Goal: Task Accomplishment & Management: Use online tool/utility

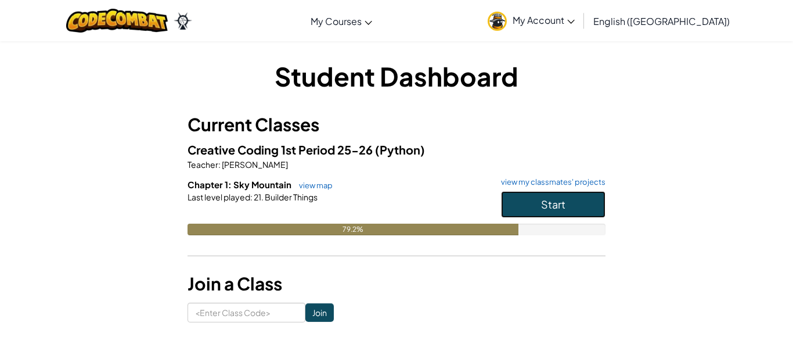
click at [571, 196] on button "Start" at bounding box center [553, 204] width 105 height 27
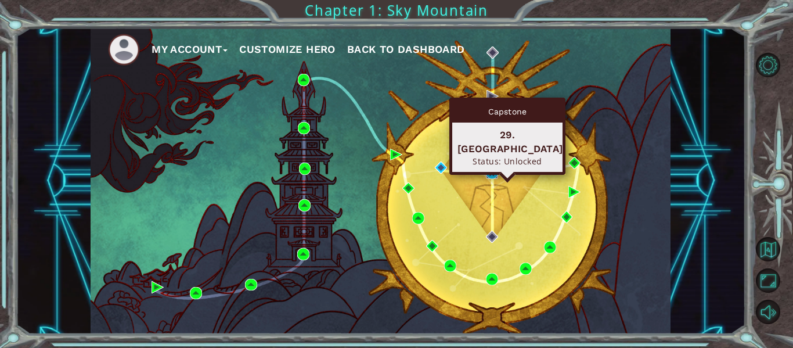
click at [493, 175] on img at bounding box center [492, 173] width 12 height 12
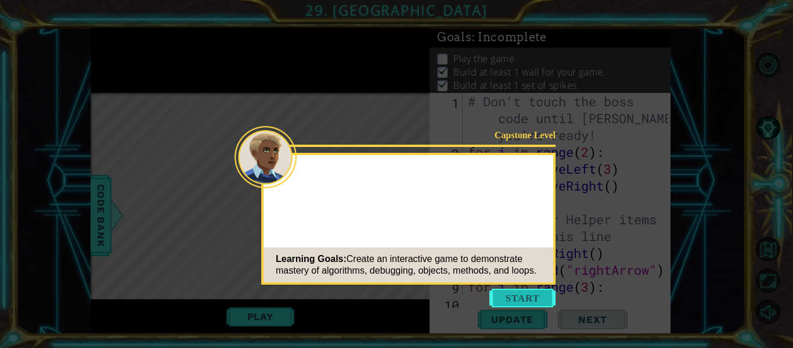
click at [520, 304] on button "Start" at bounding box center [522, 298] width 66 height 19
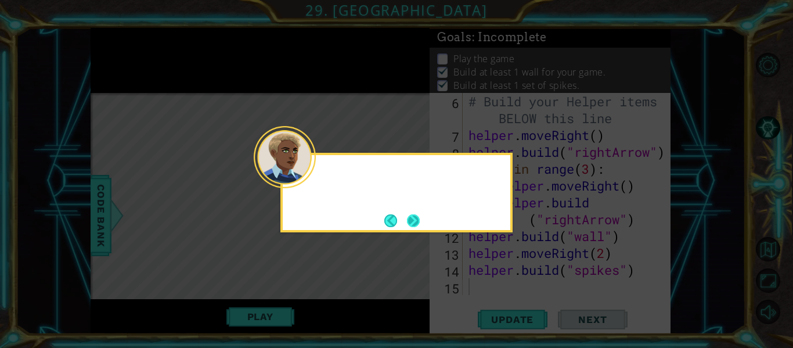
click at [412, 222] on button "Next" at bounding box center [413, 220] width 13 height 13
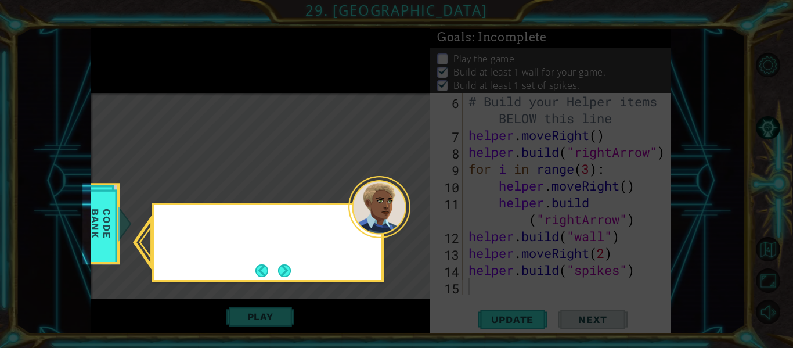
scroll to position [118, 0]
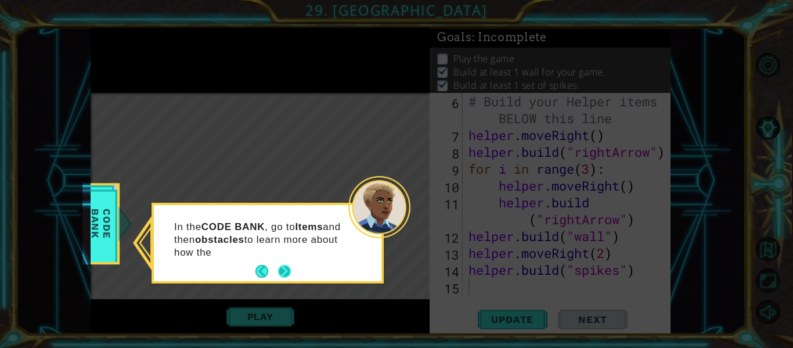
click at [286, 276] on button "Next" at bounding box center [284, 271] width 13 height 13
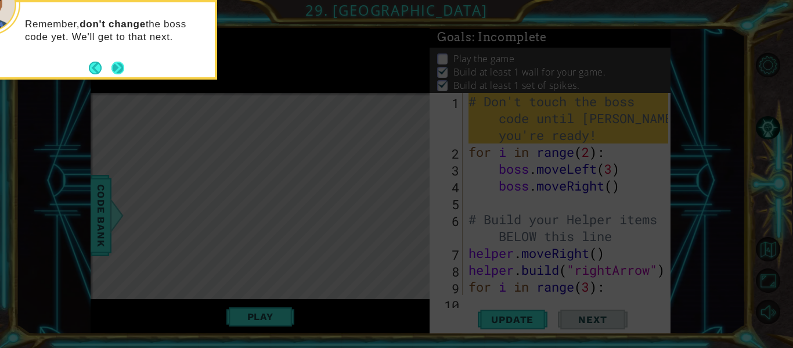
click at [120, 63] on button "Next" at bounding box center [118, 68] width 14 height 14
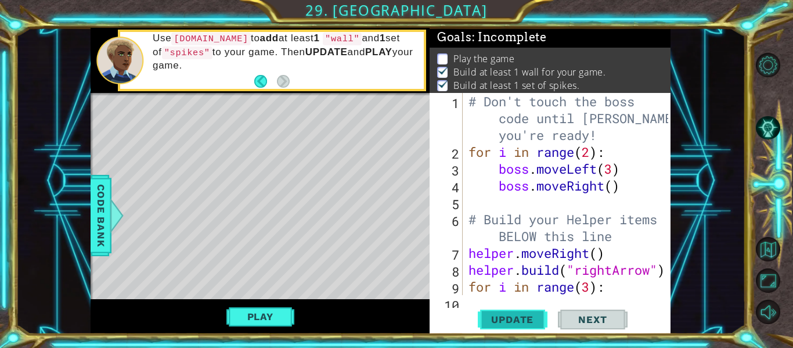
click at [525, 326] on button "Update" at bounding box center [513, 320] width 70 height 24
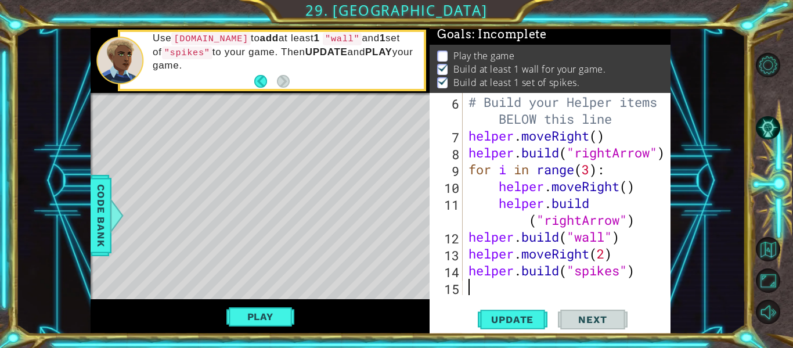
scroll to position [118, 0]
click at [272, 321] on button "Play" at bounding box center [260, 316] width 68 height 22
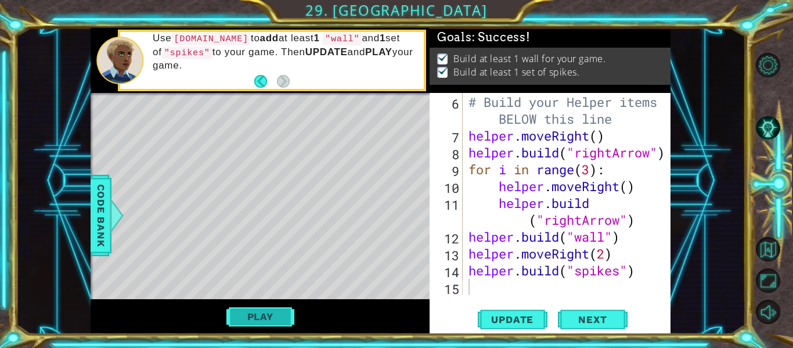
scroll to position [0, 0]
click at [581, 321] on span "Next" at bounding box center [593, 320] width 52 height 12
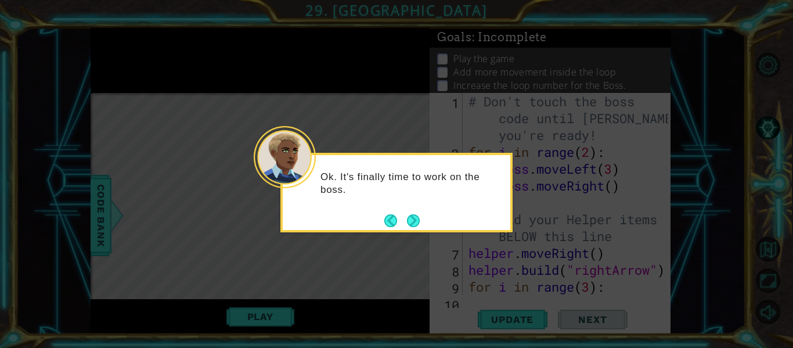
click at [420, 220] on div "Ok. It's finally time to work on the boss." at bounding box center [396, 193] width 232 height 80
click at [417, 220] on button "Next" at bounding box center [413, 220] width 13 height 13
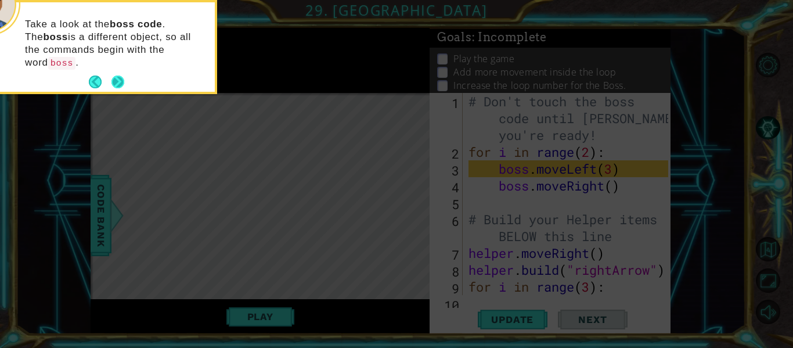
click at [113, 75] on button "Next" at bounding box center [117, 81] width 13 height 13
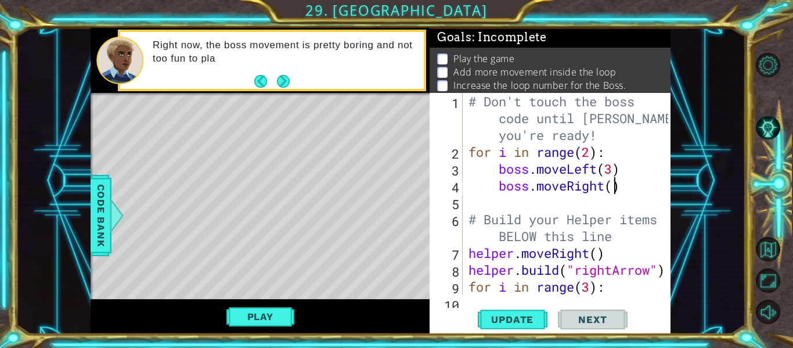
click at [614, 188] on div "# Don't touch the boss code until [PERSON_NAME] says you're ready! for i in ran…" at bounding box center [570, 227] width 208 height 269
type textarea "boss.moveRight()"
click at [633, 197] on div "# Don't touch the boss code until [PERSON_NAME] says you're ready! for i in ran…" at bounding box center [570, 227] width 208 height 269
click at [100, 221] on span "Code Bank" at bounding box center [101, 215] width 19 height 71
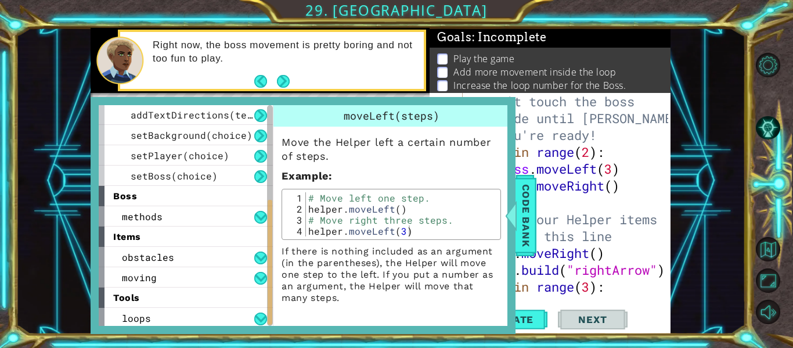
scroll to position [186, 0]
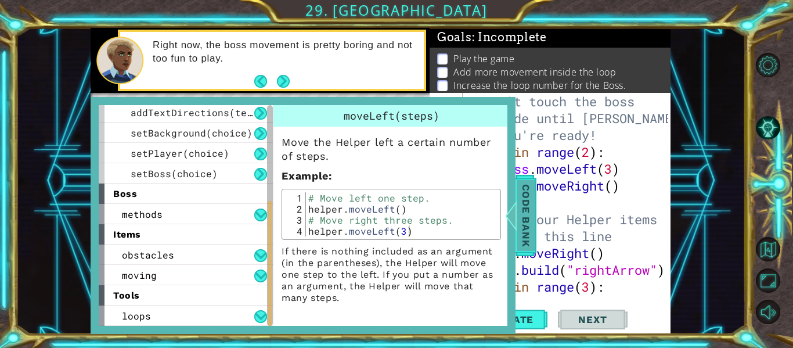
click at [513, 222] on div at bounding box center [511, 215] width 15 height 35
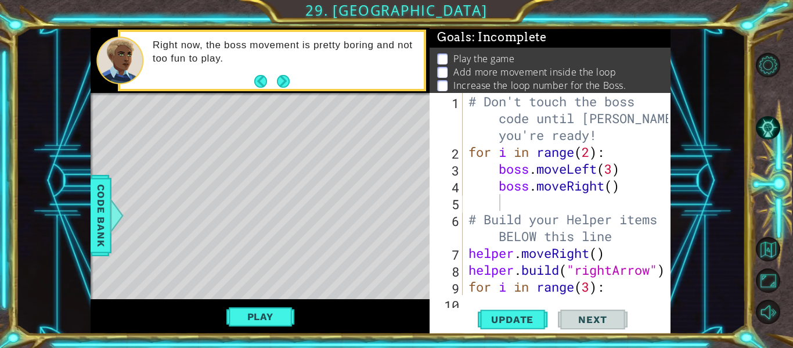
scroll to position [0, 0]
type textarea "boss.moveRight()"
click at [579, 190] on div "# Don't touch the boss code until [PERSON_NAME] says you're ready! for i in ran…" at bounding box center [570, 227] width 208 height 269
click at [581, 199] on div "# Don't touch the boss code until [PERSON_NAME] says you're ready! for i in ran…" at bounding box center [570, 227] width 208 height 269
click at [532, 308] on button "Update" at bounding box center [513, 320] width 70 height 24
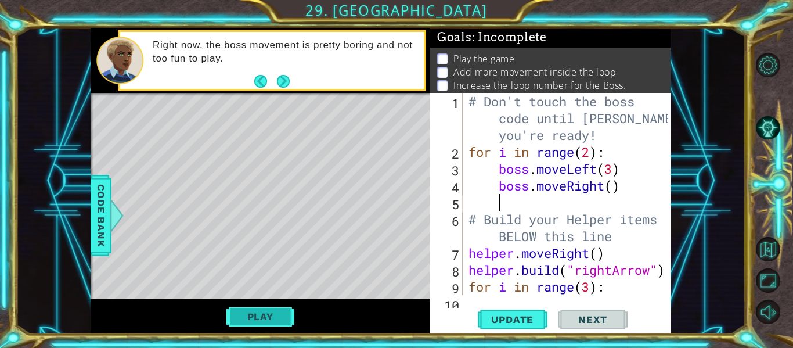
click at [286, 314] on button "Play" at bounding box center [260, 316] width 68 height 22
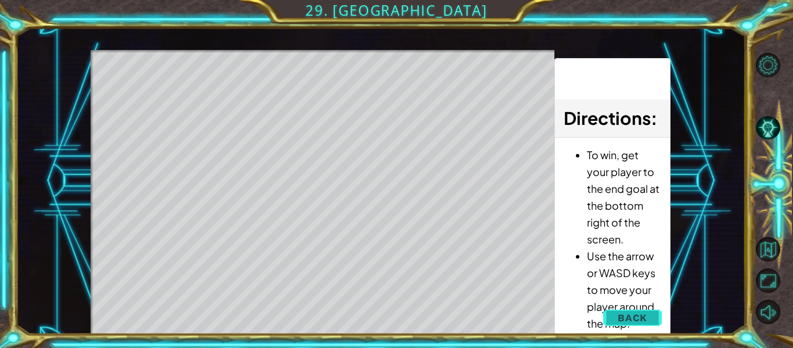
click at [629, 312] on span "Back" at bounding box center [633, 318] width 30 height 12
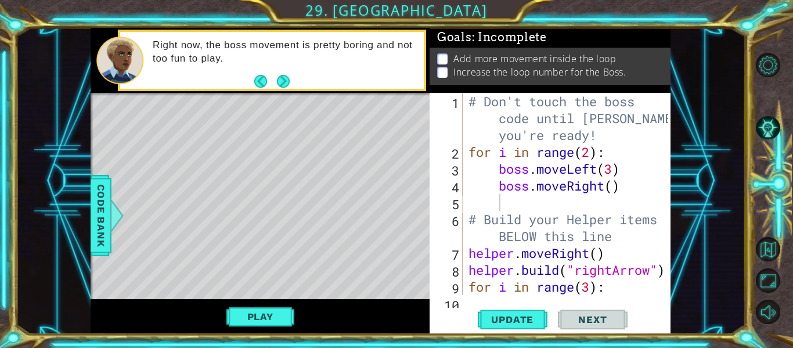
click at [567, 209] on div "# Don't touch the boss code until [PERSON_NAME] says you're ready! for i in ran…" at bounding box center [570, 227] width 208 height 269
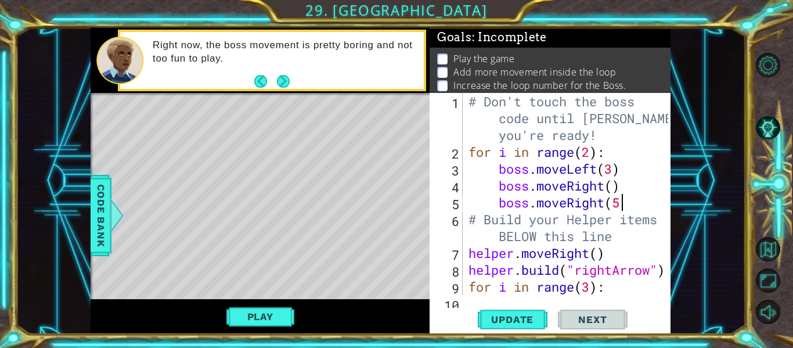
scroll to position [0, 6]
type textarea "boss.moveRight(5)"
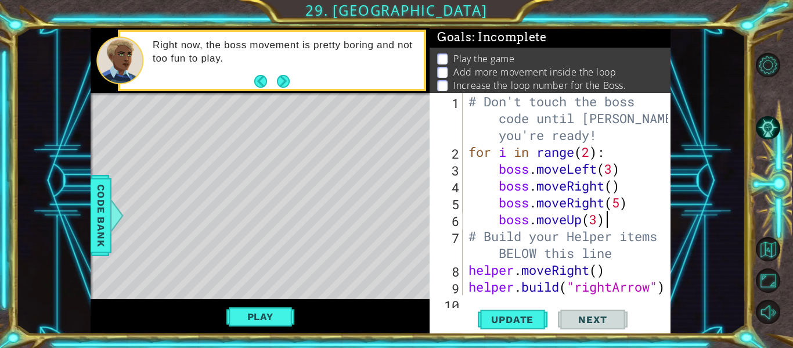
scroll to position [0, 6]
type textarea "boss.moveUp(3)"
click at [514, 316] on span "Update" at bounding box center [513, 320] width 66 height 12
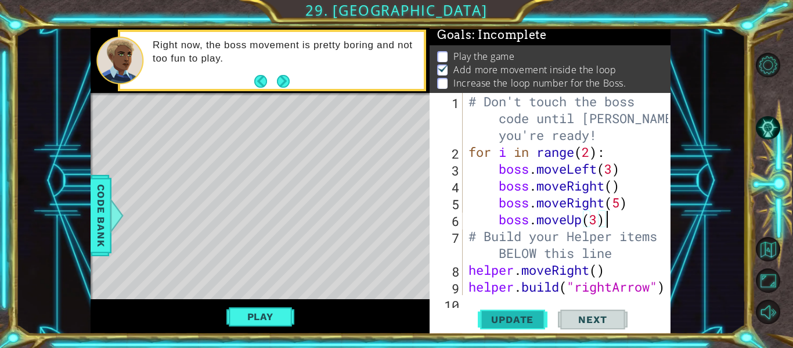
scroll to position [3, 0]
click at [282, 314] on button "Play" at bounding box center [260, 316] width 68 height 22
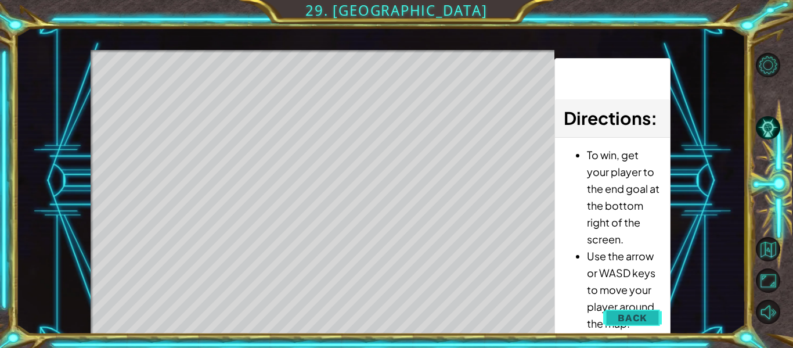
click at [649, 318] on button "Back" at bounding box center [632, 317] width 59 height 23
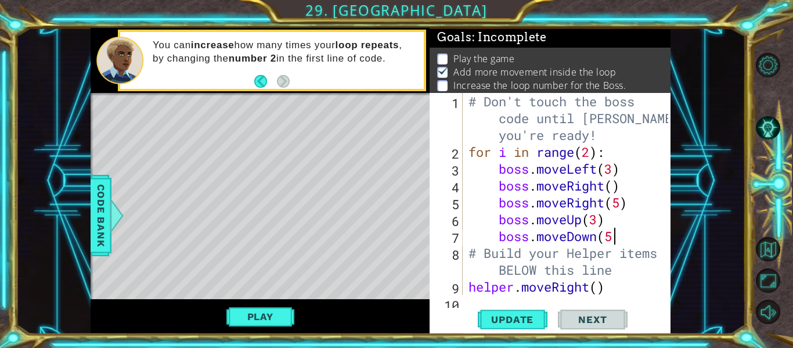
scroll to position [0, 6]
click at [520, 322] on span "Update" at bounding box center [513, 320] width 66 height 12
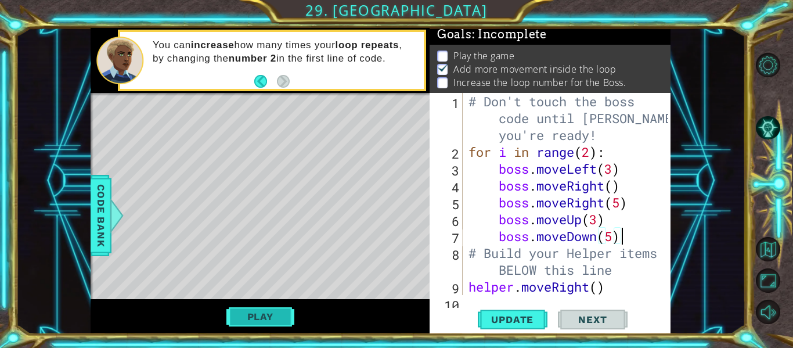
click at [257, 320] on button "Play" at bounding box center [260, 316] width 68 height 22
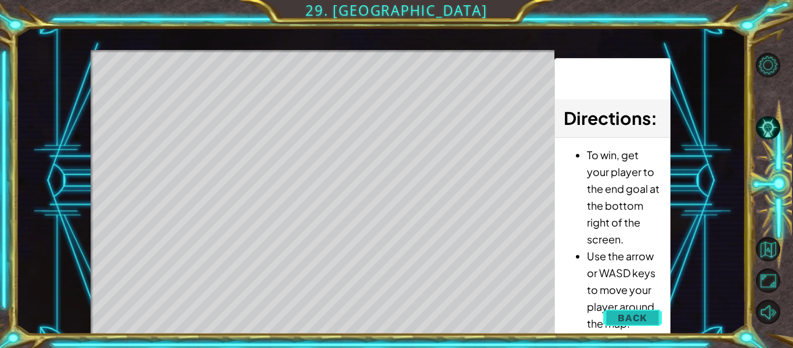
click at [642, 315] on span "Back" at bounding box center [633, 318] width 30 height 12
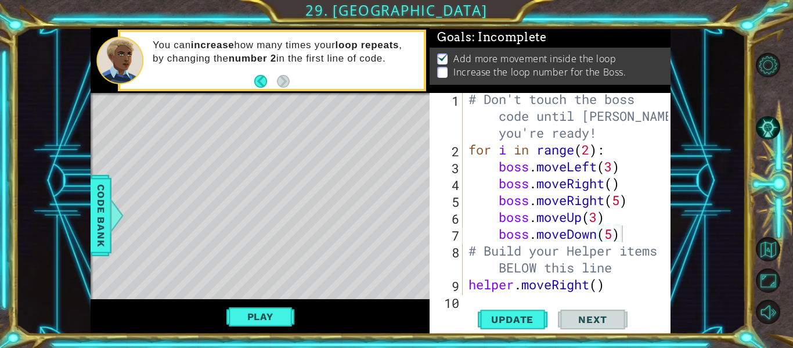
click at [615, 233] on div "# Don't touch the boss code until [PERSON_NAME] says you're ready! for i in ran…" at bounding box center [570, 225] width 208 height 269
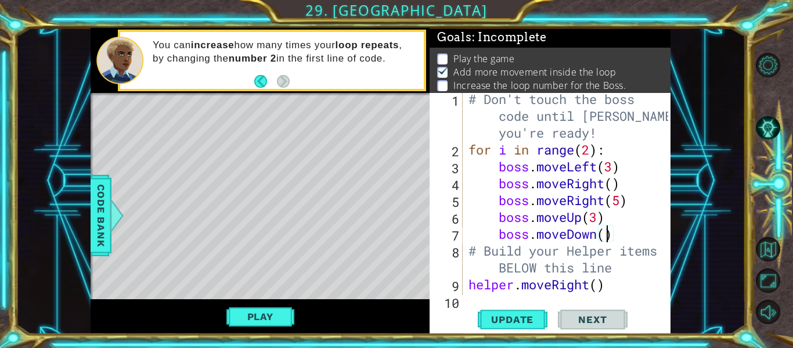
type textarea "boss.moveDown(3)"
click at [622, 236] on div "# Don't touch the boss code until [PERSON_NAME] says you're ready! for i in ran…" at bounding box center [570, 225] width 208 height 269
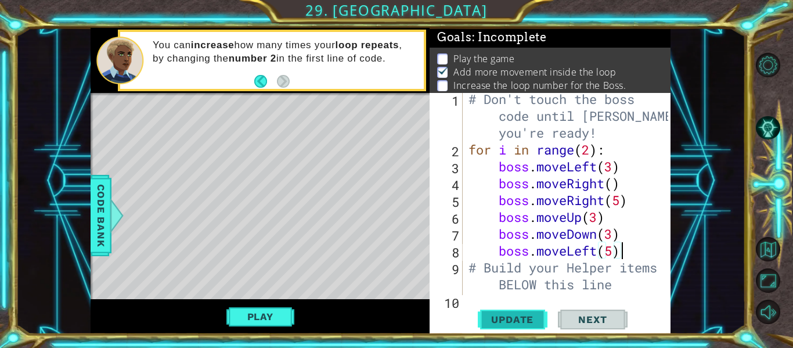
click at [502, 321] on span "Update" at bounding box center [513, 320] width 66 height 12
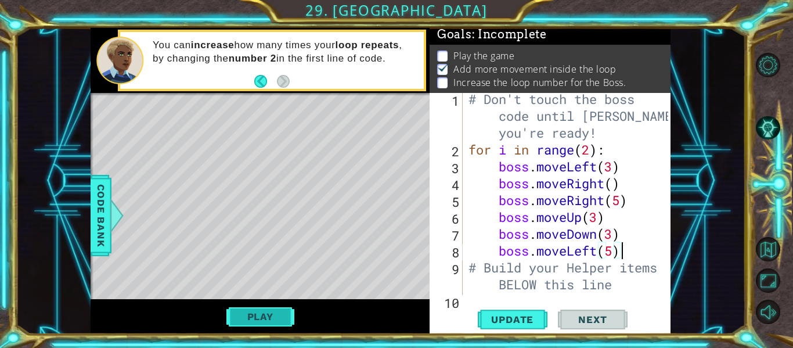
click at [265, 322] on button "Play" at bounding box center [260, 316] width 68 height 22
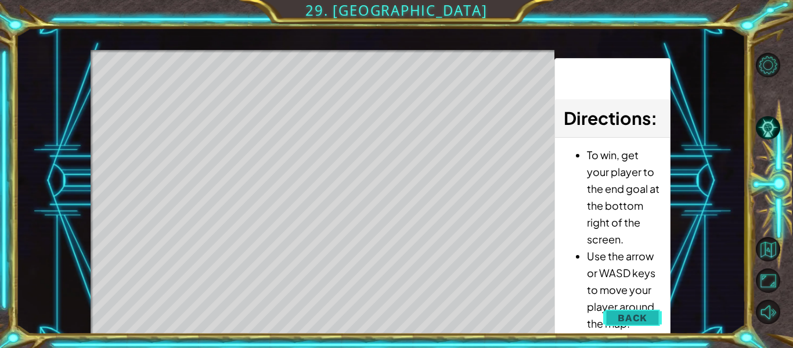
click at [636, 311] on button "Back" at bounding box center [632, 317] width 59 height 23
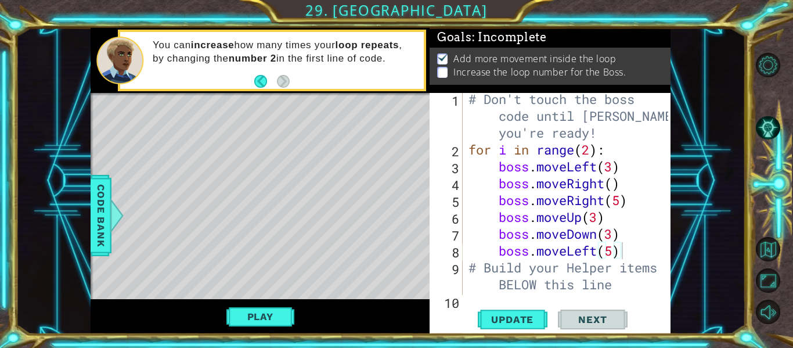
scroll to position [0, 0]
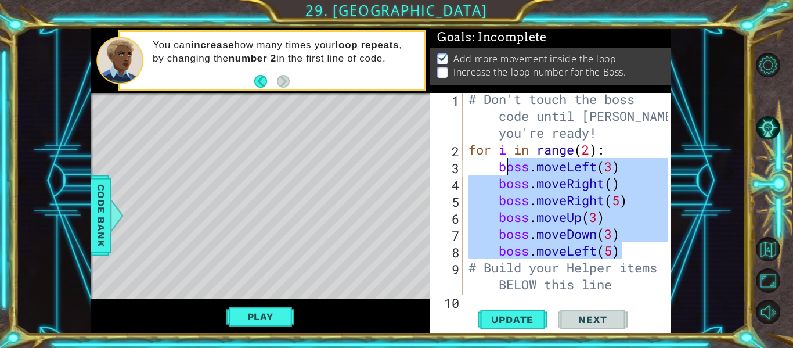
drag, startPoint x: 629, startPoint y: 256, endPoint x: 510, endPoint y: 170, distance: 147.2
click at [510, 170] on div "# Don't touch the boss code until [PERSON_NAME] says you're ready! for i in ran…" at bounding box center [570, 225] width 208 height 269
type textarea "b"
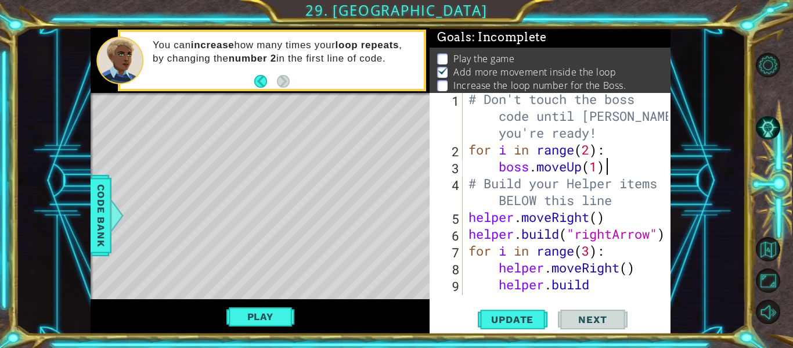
scroll to position [0, 6]
click at [533, 311] on button "Update" at bounding box center [513, 320] width 70 height 24
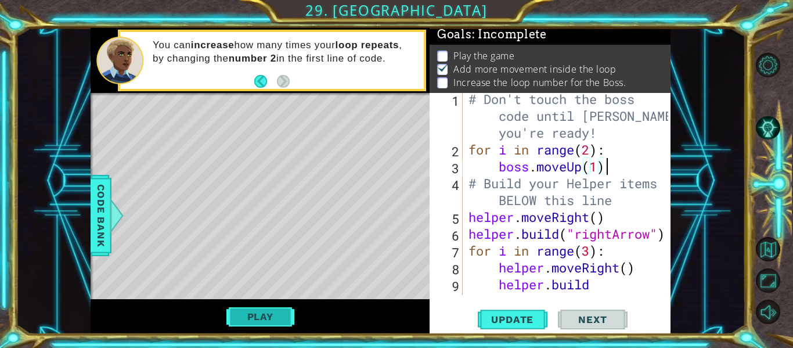
click at [287, 308] on button "Play" at bounding box center [260, 316] width 68 height 22
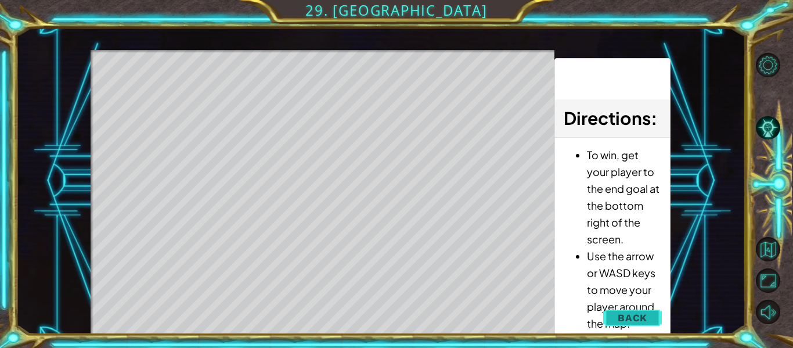
click at [613, 320] on button "Back" at bounding box center [632, 317] width 59 height 23
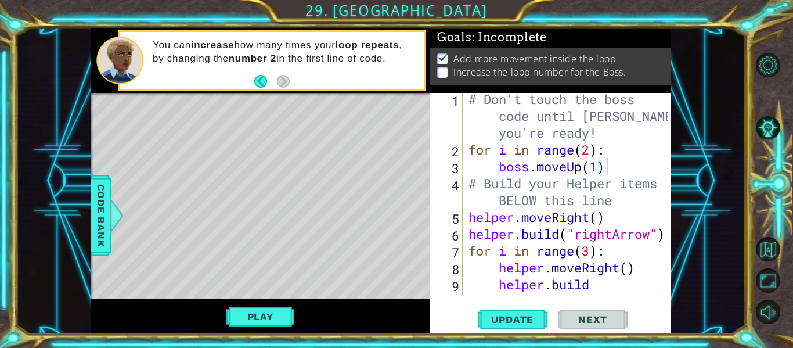
scroll to position [0, 0]
click at [600, 172] on div "# Don't touch the boss code until [PERSON_NAME] says you're ready! for i in ran…" at bounding box center [570, 234] width 208 height 286
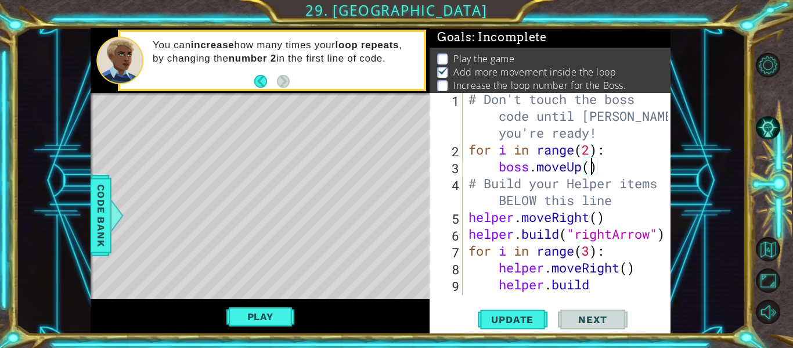
scroll to position [0, 6]
type textarea "boss.moveUp(2)"
click at [512, 323] on span "Update" at bounding box center [513, 320] width 66 height 12
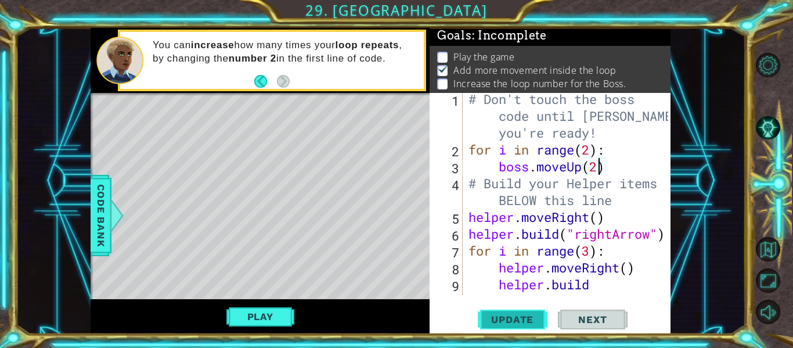
scroll to position [3, 0]
click at [289, 314] on button "Play" at bounding box center [260, 316] width 68 height 22
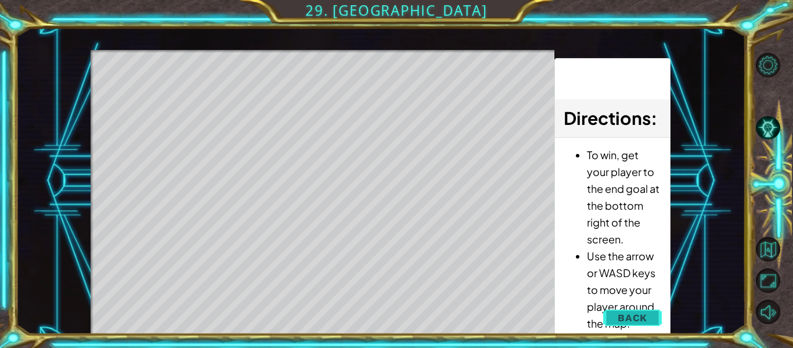
click at [637, 321] on span "Back" at bounding box center [633, 318] width 30 height 12
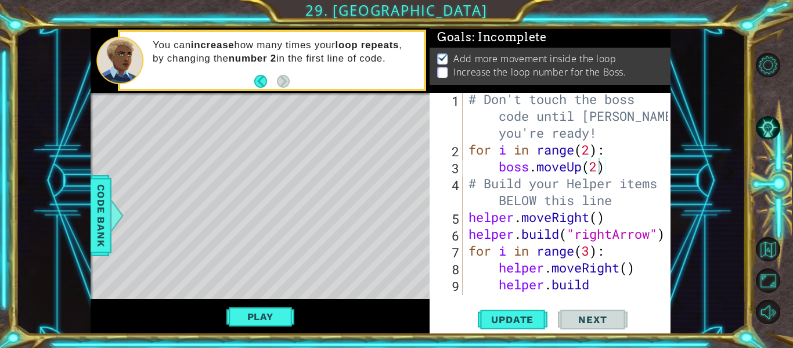
scroll to position [0, 0]
click at [607, 167] on div "# Don't touch the boss code until [PERSON_NAME] says you're ready! for i in ran…" at bounding box center [570, 234] width 208 height 286
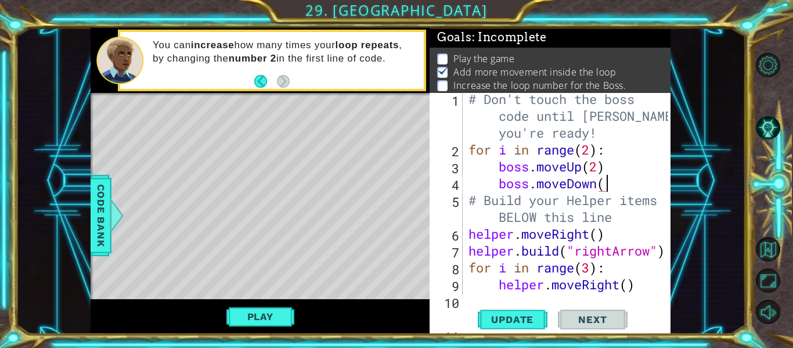
scroll to position [0, 6]
type textarea "boss.moveDown(1)"
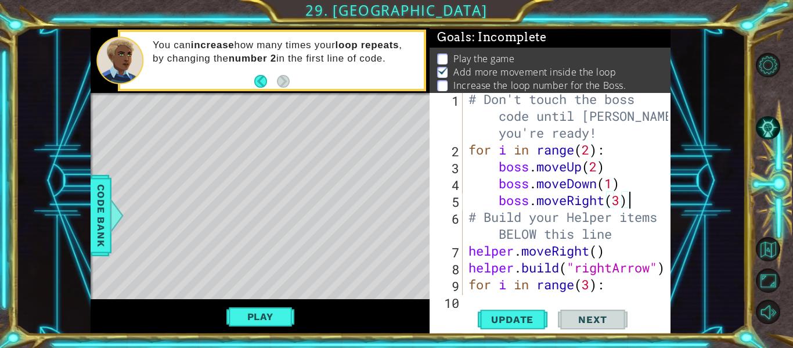
scroll to position [0, 7]
click at [515, 312] on button "Update" at bounding box center [513, 320] width 70 height 24
click at [264, 316] on button "Play" at bounding box center [260, 316] width 68 height 22
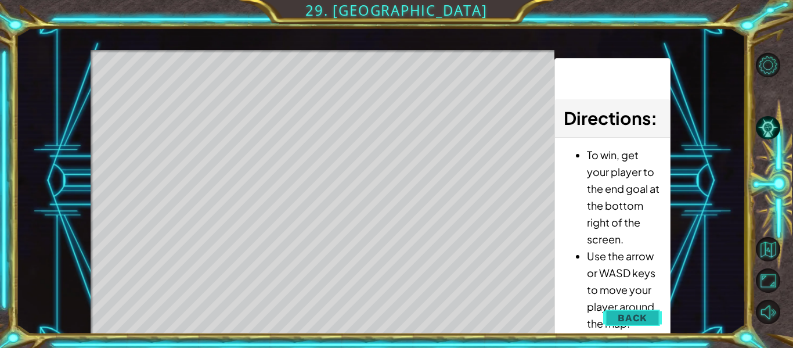
click at [613, 316] on button "Back" at bounding box center [632, 317] width 59 height 23
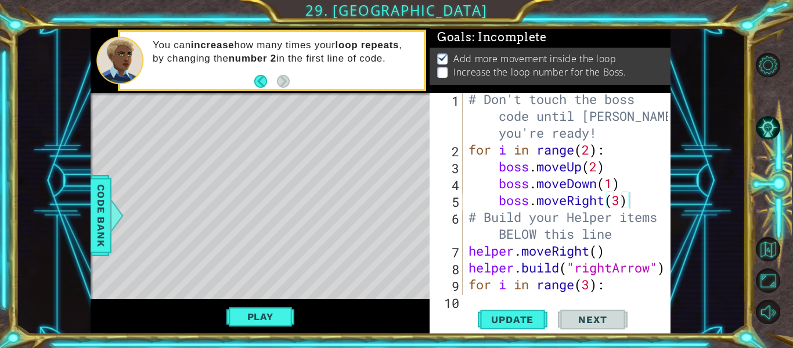
click at [607, 205] on div "# Don't touch the boss code until [PERSON_NAME] says you're ready! for i in ran…" at bounding box center [570, 225] width 208 height 269
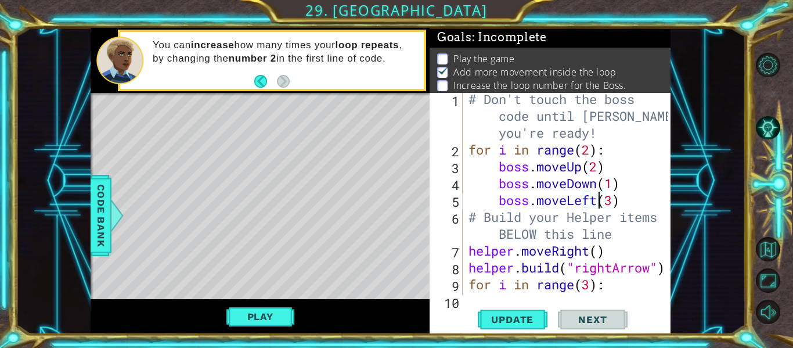
scroll to position [0, 6]
type textarea "boss.moveLeft(3)"
click at [503, 321] on span "Update" at bounding box center [513, 320] width 66 height 12
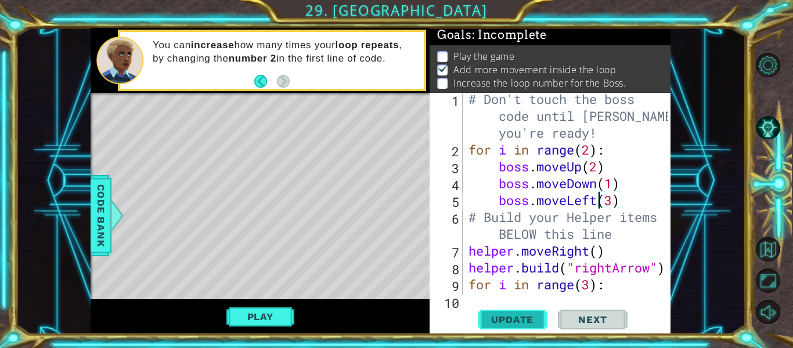
scroll to position [3, 0]
click at [260, 320] on button "Play" at bounding box center [260, 316] width 68 height 22
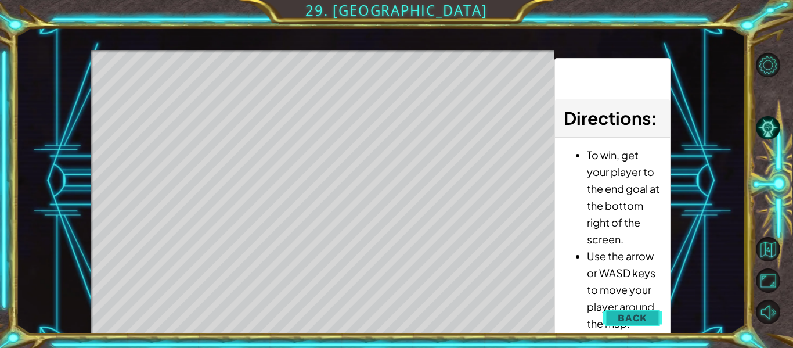
click at [632, 315] on span "Back" at bounding box center [633, 318] width 30 height 12
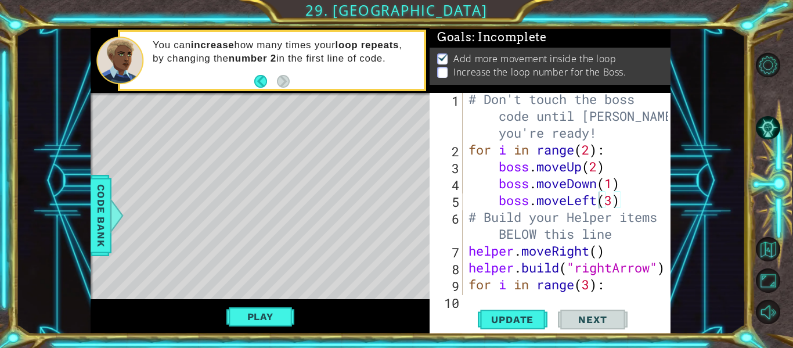
scroll to position [0, 0]
click at [624, 206] on div "# Don't touch the boss code until [PERSON_NAME] says you're ready! for i in ran…" at bounding box center [570, 225] width 208 height 269
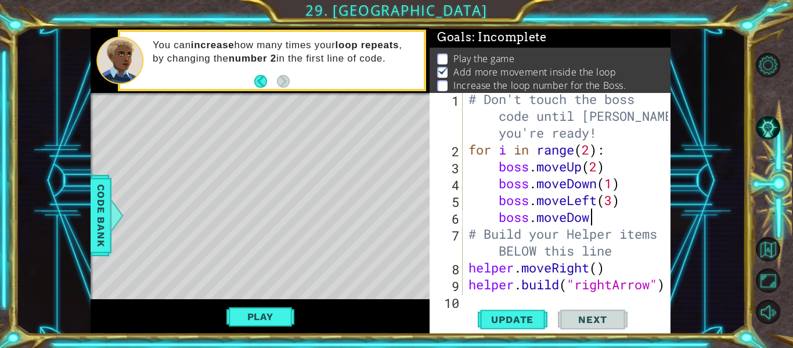
scroll to position [0, 5]
type textarea "boss.moveDown(1)"
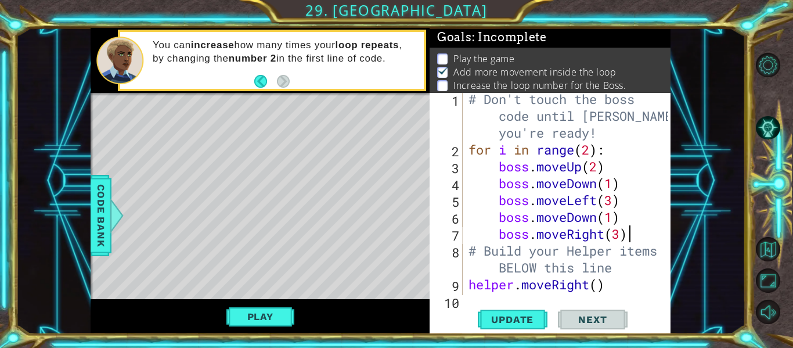
scroll to position [0, 7]
click at [528, 309] on button "Update" at bounding box center [513, 320] width 70 height 24
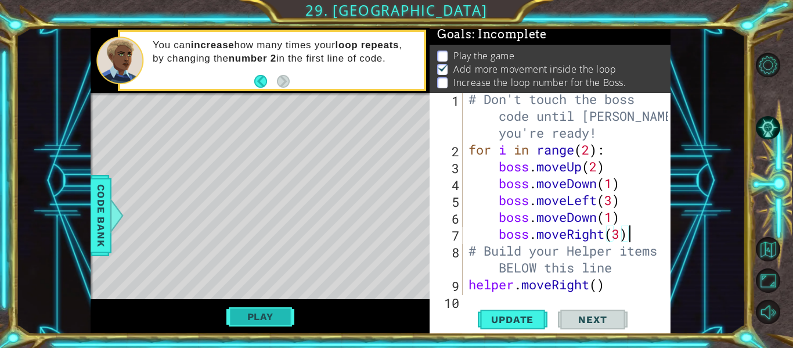
click at [250, 315] on button "Play" at bounding box center [260, 316] width 68 height 22
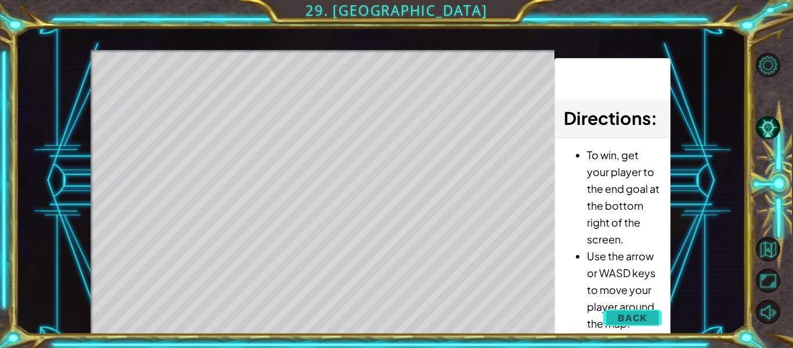
click at [634, 323] on span "Back" at bounding box center [633, 318] width 30 height 12
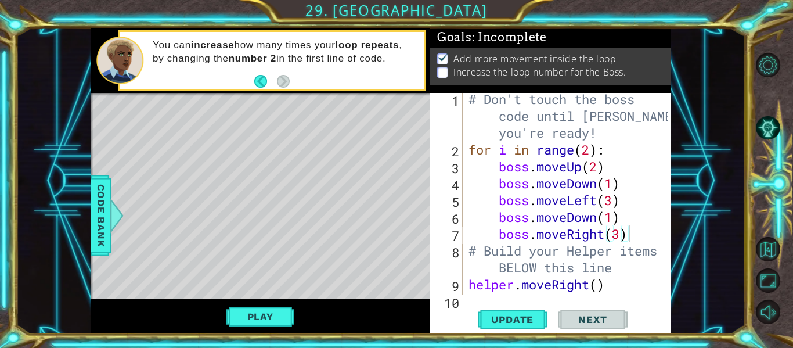
scroll to position [0, 0]
click at [628, 236] on div "# Don't touch the boss code until [PERSON_NAME] says you're ready! for i in ran…" at bounding box center [570, 225] width 208 height 269
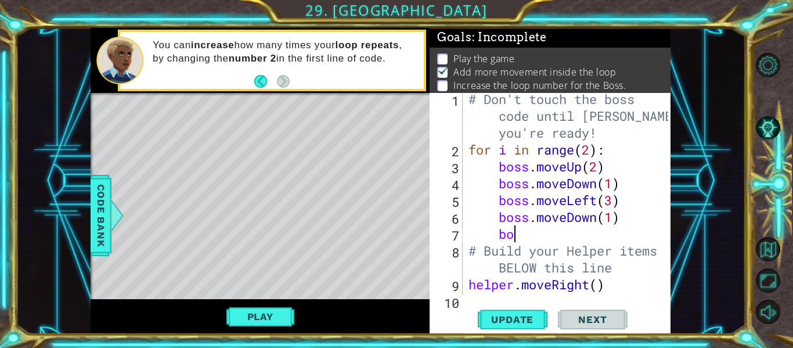
type textarea "b"
click at [536, 311] on button "Update" at bounding box center [513, 320] width 70 height 24
click at [264, 325] on button "Play" at bounding box center [260, 316] width 68 height 22
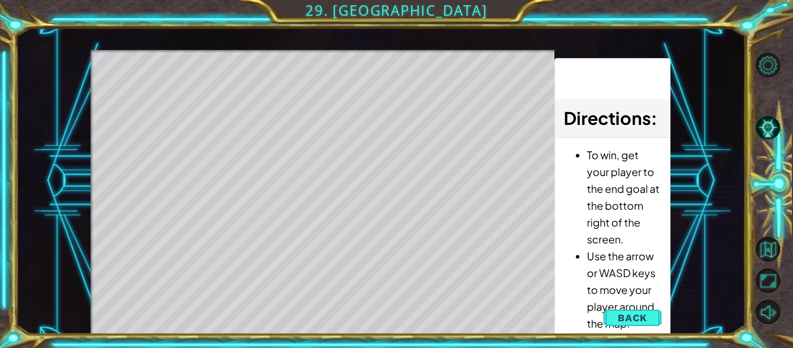
click at [243, 334] on div "1 ההההההההההההההההההההההההההההההההההההההההההההההההההההההההההההההההההההההההההההה…" at bounding box center [396, 174] width 793 height 348
click at [639, 319] on span "Back" at bounding box center [633, 318] width 30 height 12
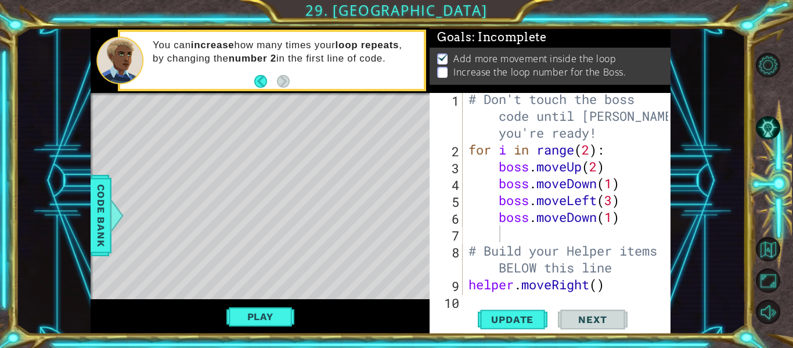
click at [617, 208] on div "# Don't touch the boss code until [PERSON_NAME] says you're ready! for i in ran…" at bounding box center [570, 225] width 208 height 269
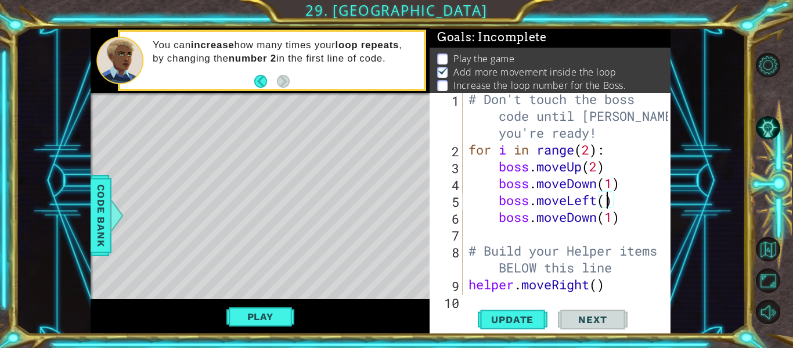
scroll to position [0, 6]
click at [498, 316] on span "Update" at bounding box center [513, 320] width 66 height 12
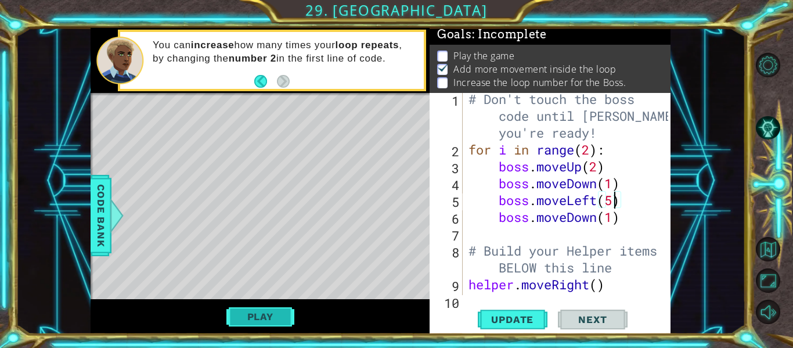
click at [249, 312] on button "Play" at bounding box center [260, 316] width 68 height 22
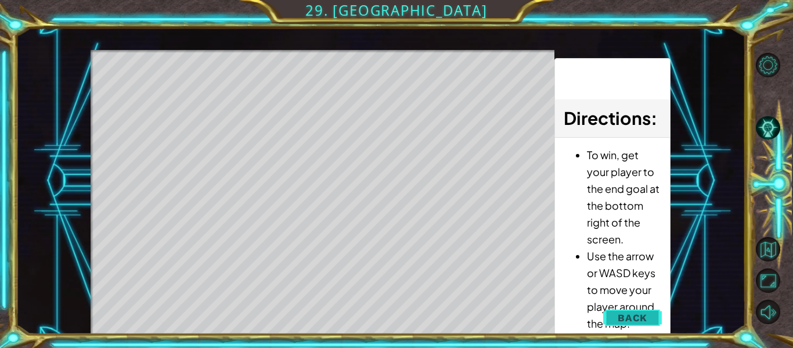
click at [640, 315] on span "Back" at bounding box center [633, 318] width 30 height 12
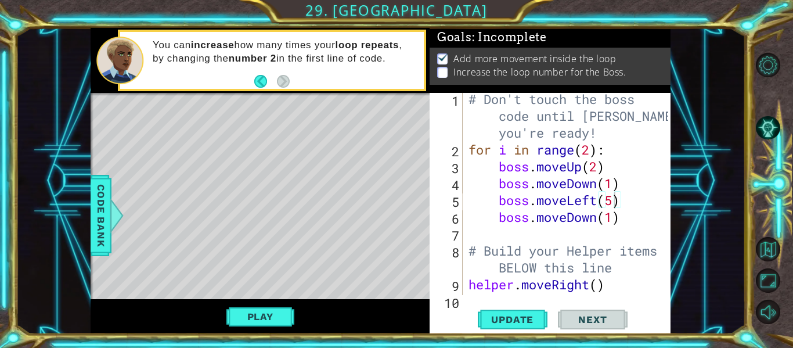
scroll to position [0, 0]
click at [599, 173] on div "# Don't touch the boss code until [PERSON_NAME] says you're ready! for i in ran…" at bounding box center [570, 225] width 208 height 269
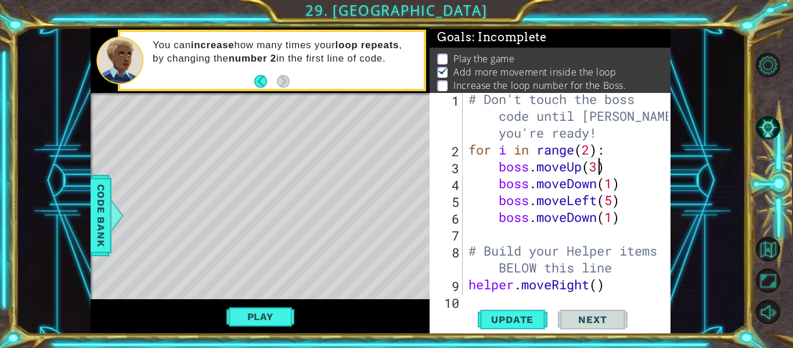
scroll to position [0, 6]
click at [508, 317] on span "Update" at bounding box center [513, 320] width 66 height 12
click at [256, 312] on button "Play" at bounding box center [260, 316] width 68 height 22
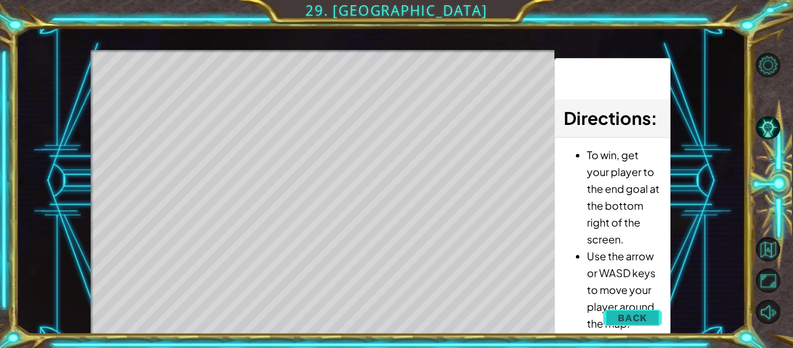
click at [638, 319] on span "Back" at bounding box center [633, 318] width 30 height 12
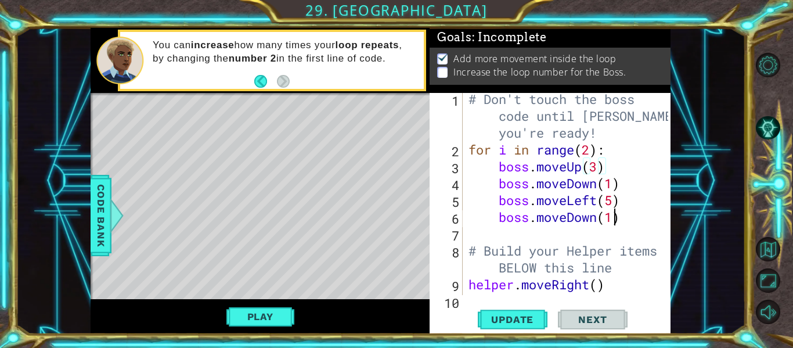
click at [614, 221] on div "# Don't touch the boss code until [PERSON_NAME] says you're ready! for i in ran…" at bounding box center [570, 225] width 208 height 269
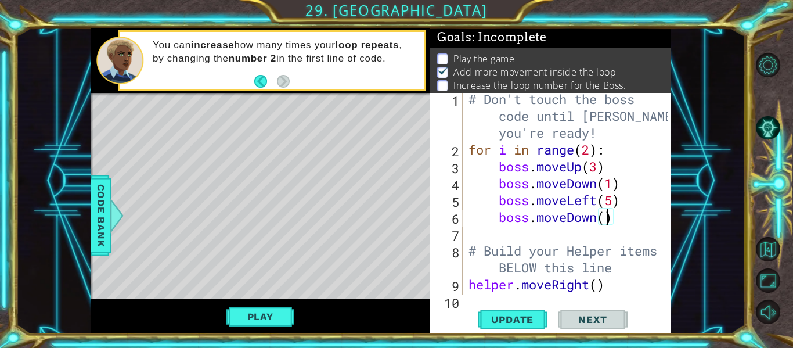
type textarea "boss.moveDown(2)"
click at [625, 218] on div "# Don't touch the boss code until [PERSON_NAME] says you're ready! for i in ran…" at bounding box center [570, 225] width 208 height 269
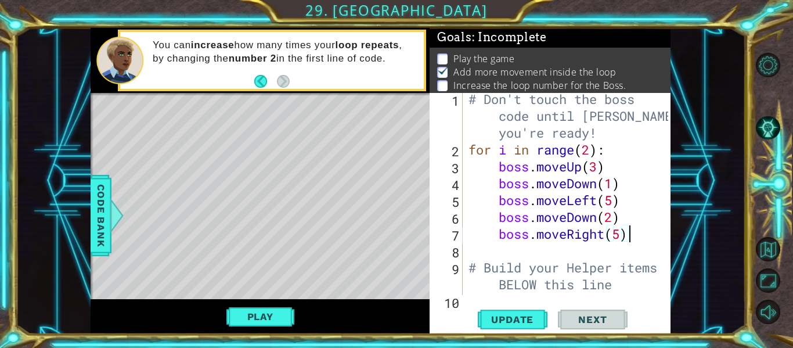
scroll to position [0, 7]
click at [507, 325] on button "Update" at bounding box center [513, 320] width 70 height 24
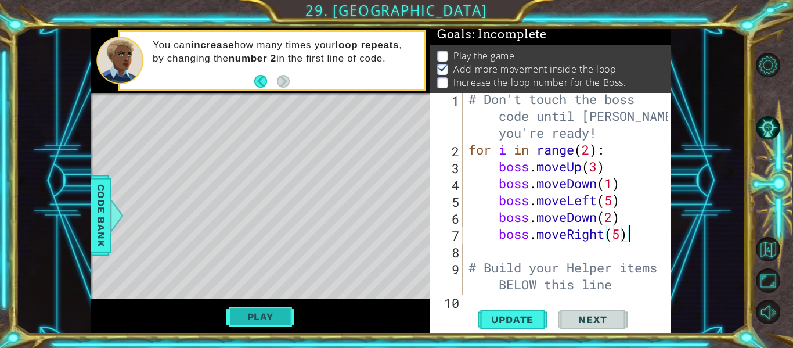
click at [291, 309] on button "Play" at bounding box center [260, 316] width 68 height 22
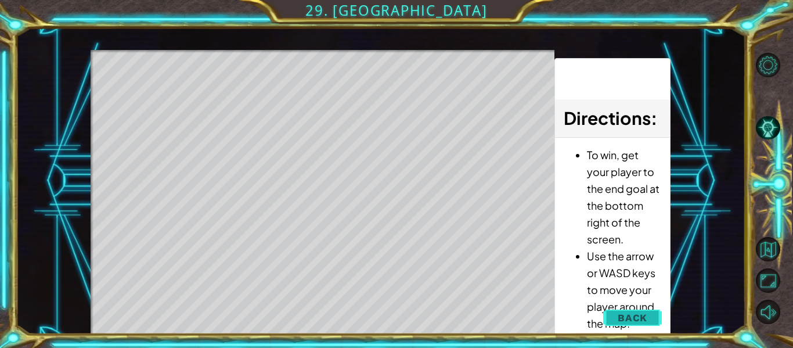
click at [640, 321] on span "Back" at bounding box center [633, 318] width 30 height 12
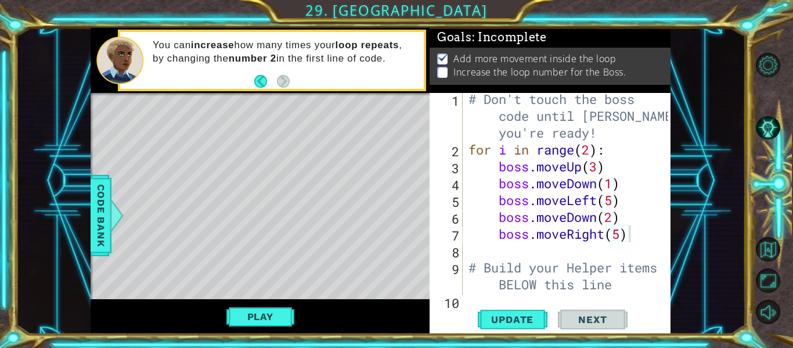
scroll to position [0, 0]
click at [635, 236] on div "# Don't touch the boss code until [PERSON_NAME] says you're ready! for i in ran…" at bounding box center [570, 225] width 208 height 269
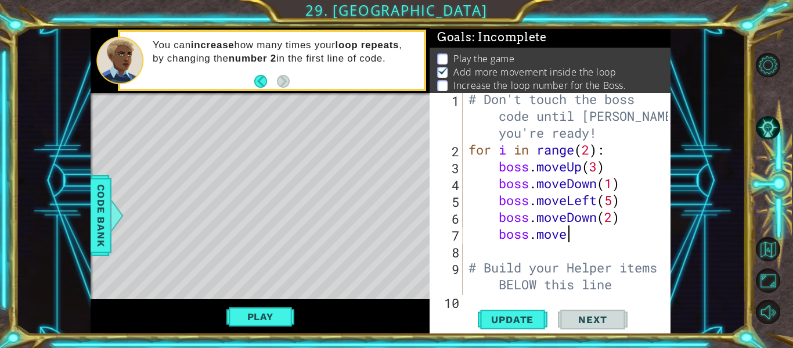
scroll to position [0, 4]
type textarea "b"
click at [514, 318] on span "Update" at bounding box center [513, 320] width 66 height 12
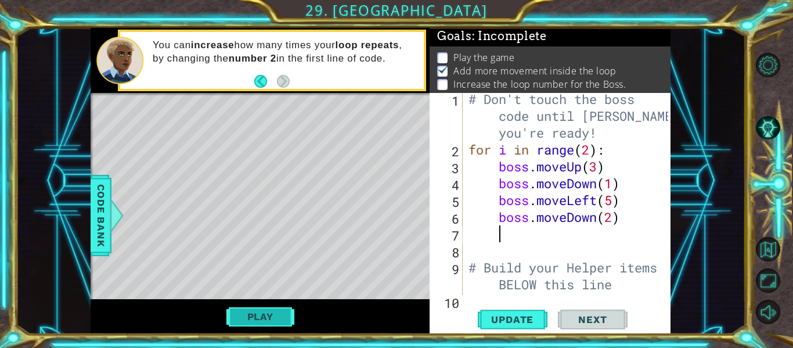
click at [282, 309] on button "Play" at bounding box center [260, 316] width 68 height 22
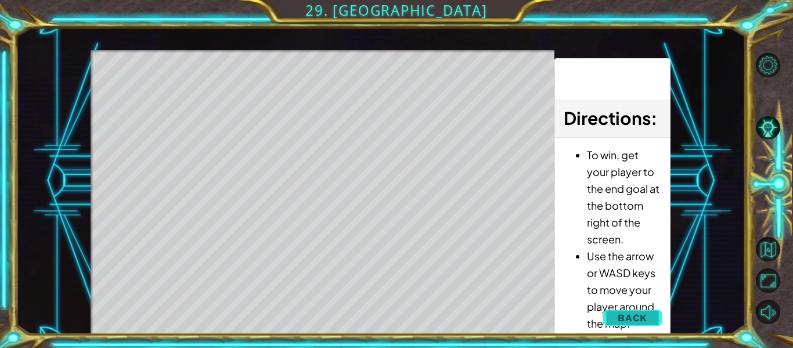
click at [610, 320] on button "Back" at bounding box center [632, 317] width 59 height 23
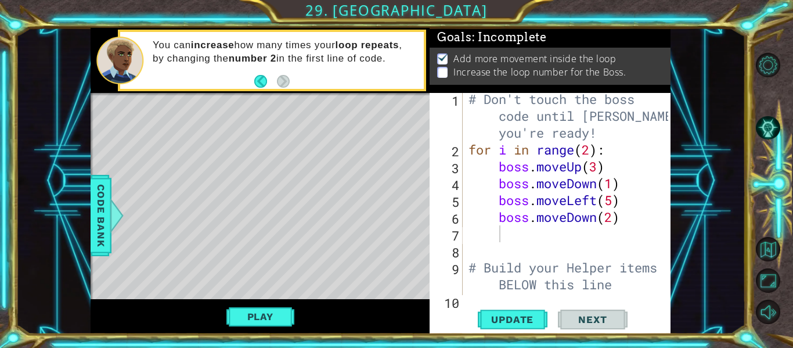
scroll to position [0, 0]
type textarea "boss.moveDown(2)"
click at [628, 218] on div "# Don't touch the boss code until [PERSON_NAME] says you're ready! for i in ran…" at bounding box center [570, 225] width 208 height 269
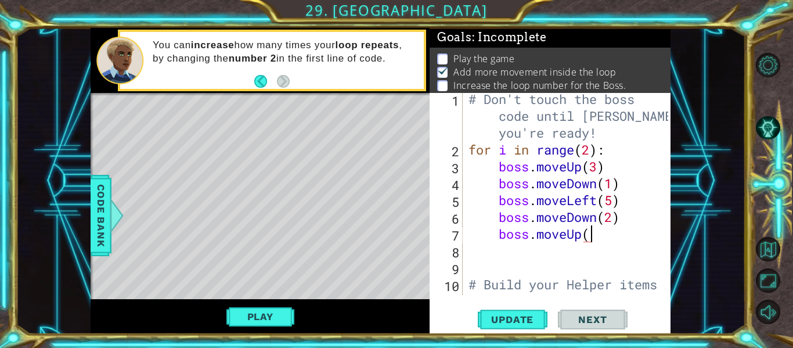
scroll to position [0, 5]
type textarea "boss.moveUp(4)"
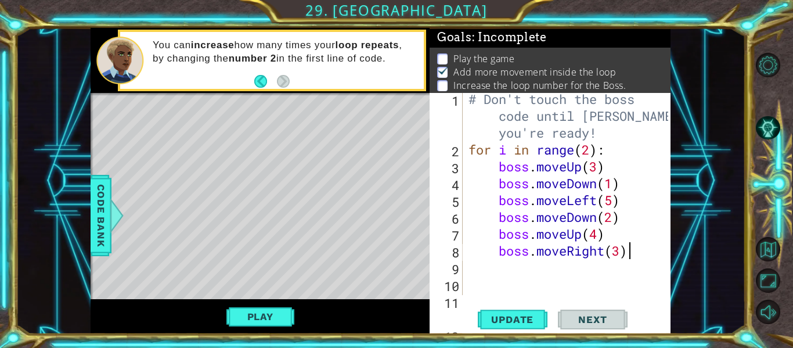
scroll to position [0, 7]
type textarea "boss.moveRight(3)"
click at [524, 312] on button "Update" at bounding box center [513, 320] width 70 height 24
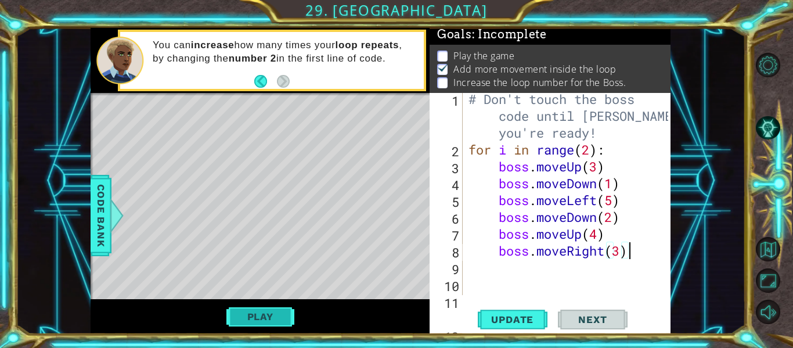
click at [278, 319] on button "Play" at bounding box center [260, 316] width 68 height 22
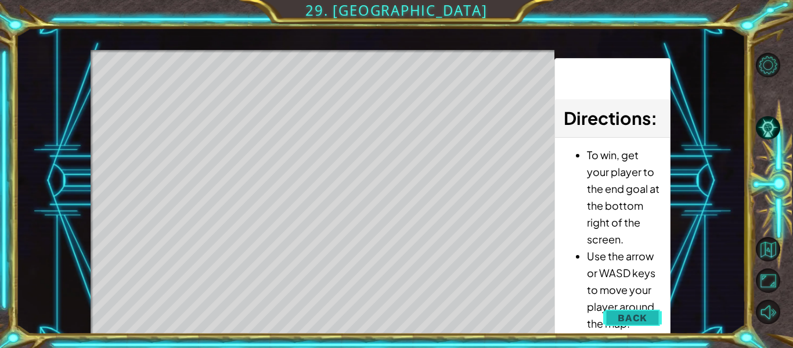
click at [624, 318] on span "Back" at bounding box center [633, 318] width 30 height 12
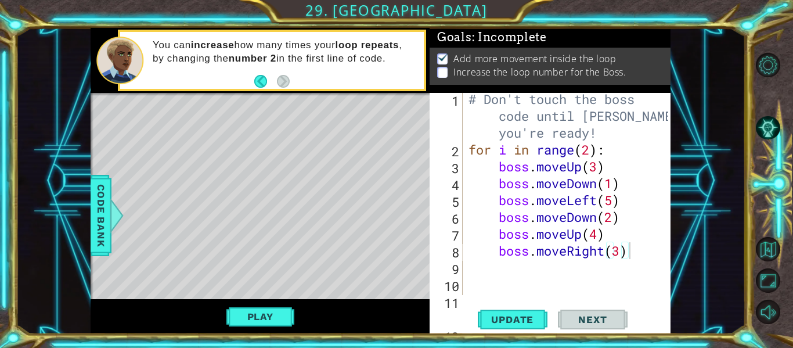
scroll to position [0, 0]
click at [637, 255] on div "# Don't touch the boss code until [PERSON_NAME] says you're ready! for i in ran…" at bounding box center [570, 234] width 208 height 286
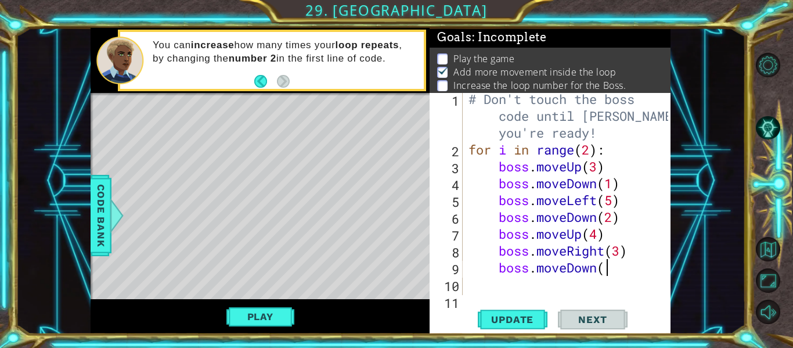
scroll to position [0, 6]
type textarea "boss.moveDown(2)"
click at [506, 326] on button "Update" at bounding box center [513, 320] width 70 height 24
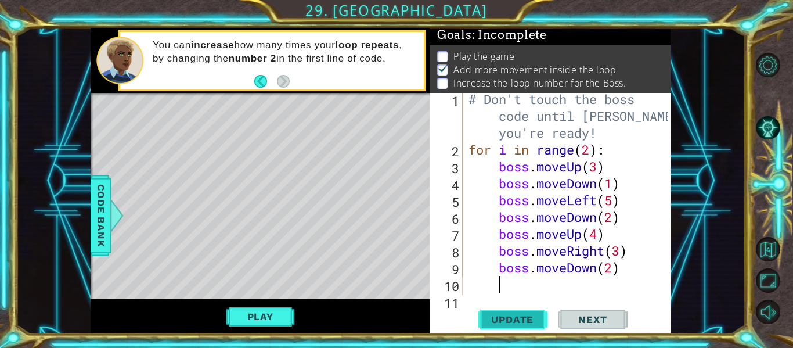
scroll to position [3, 0]
click at [240, 322] on button "Play" at bounding box center [260, 316] width 68 height 22
